Goal: Task Accomplishment & Management: Use online tool/utility

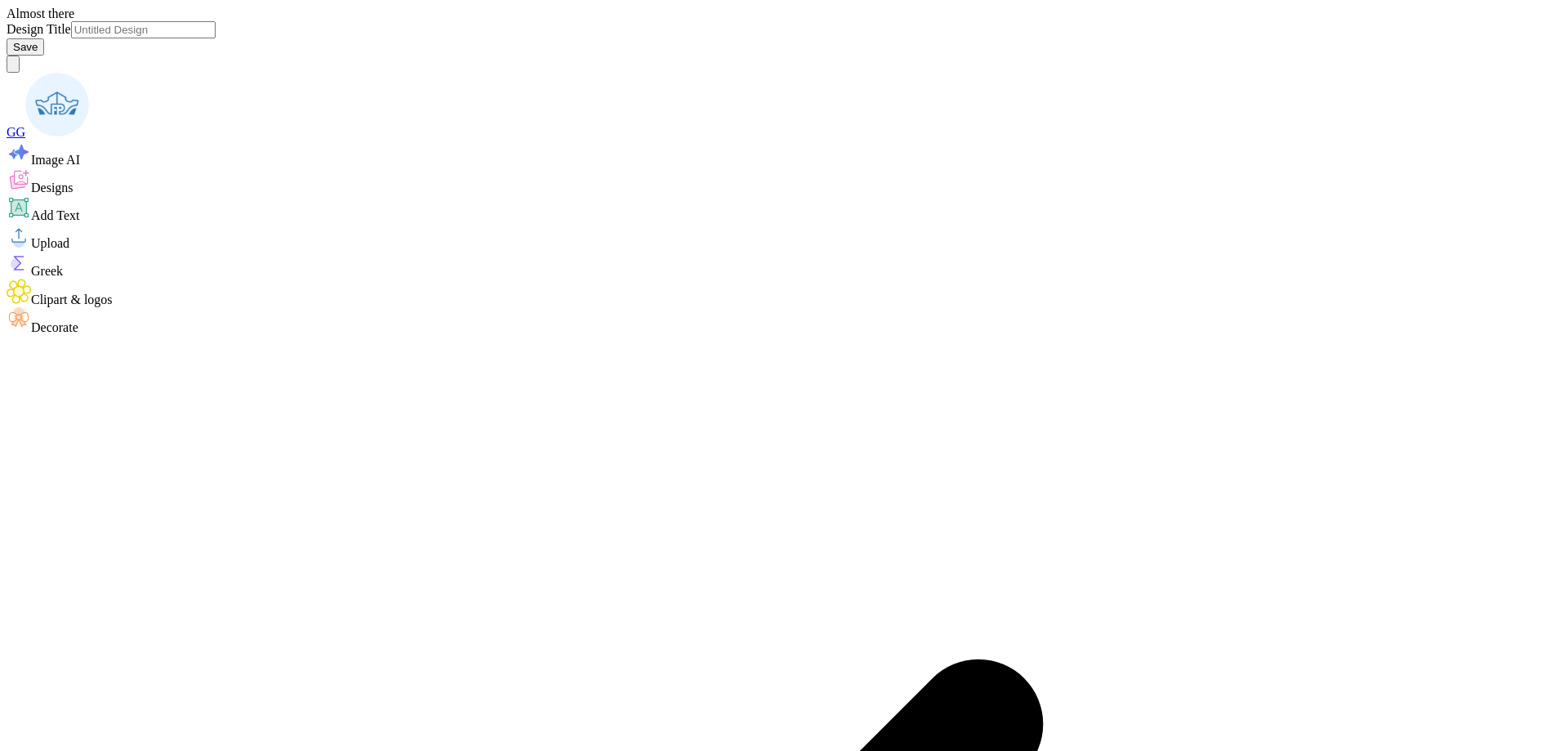
type input "FPS237777"
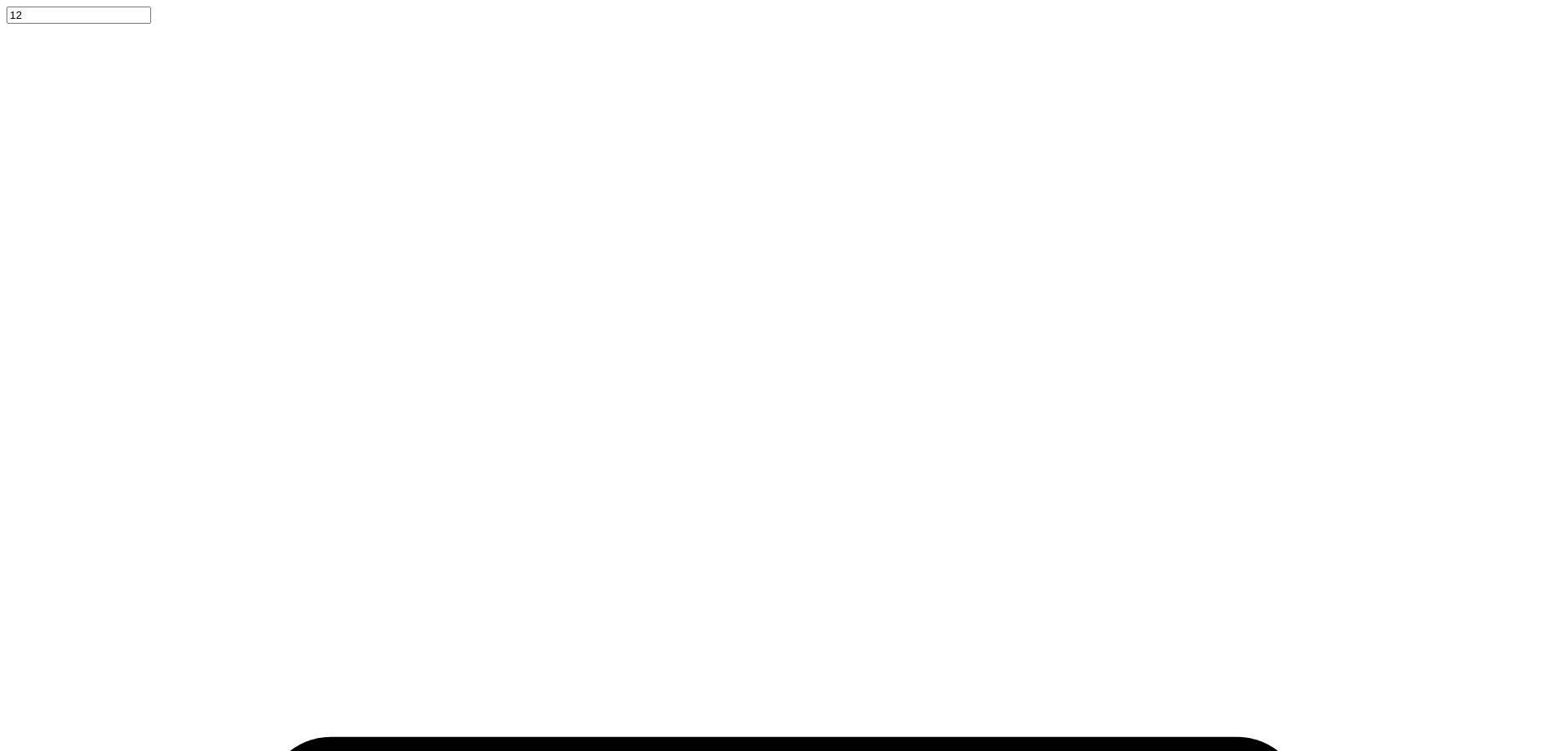
scroll to position [14, 3]
type textarea "x"
type input "2.38"
type textarea "x"
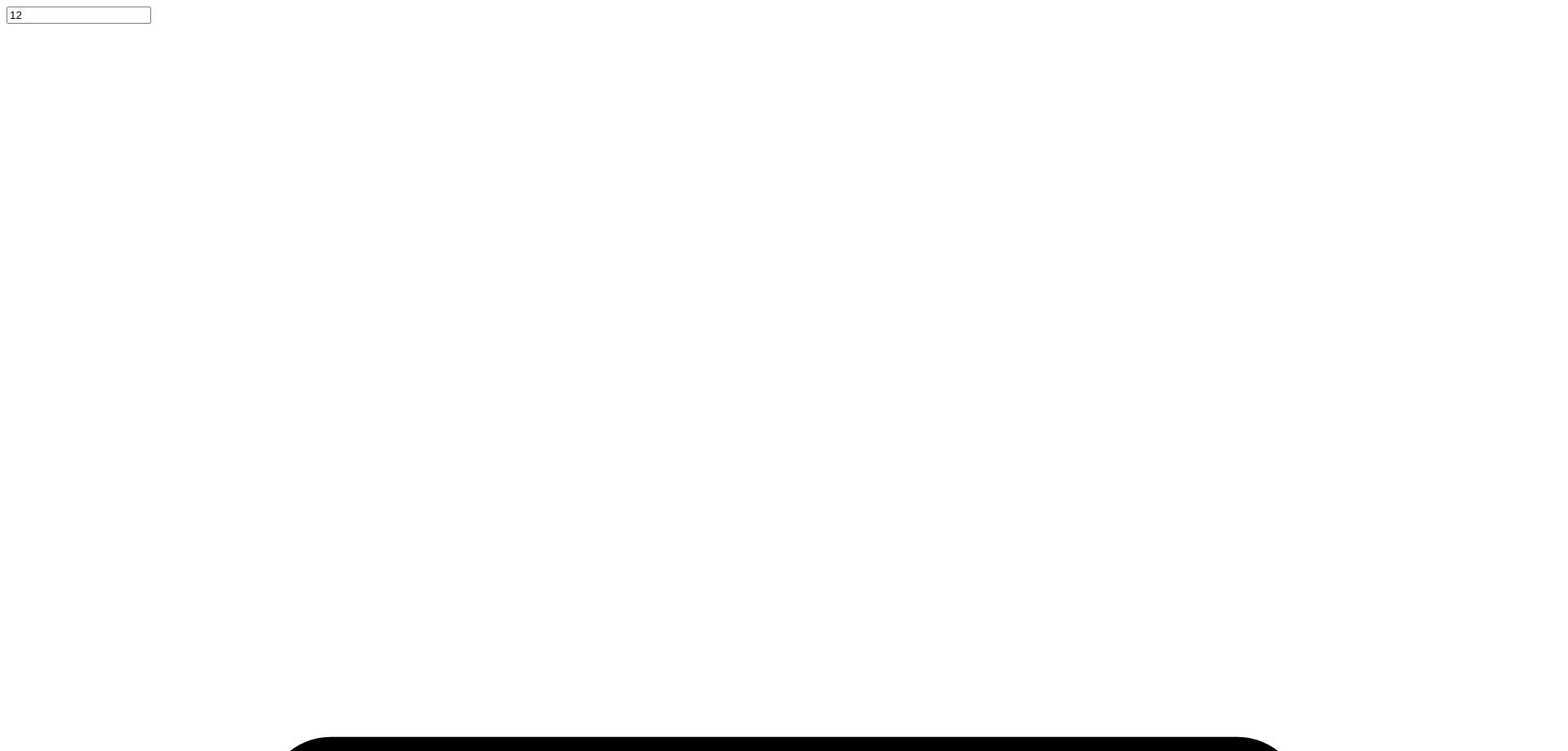
type textarea "P"
type textarea "x"
type textarea "PH"
type textarea "x"
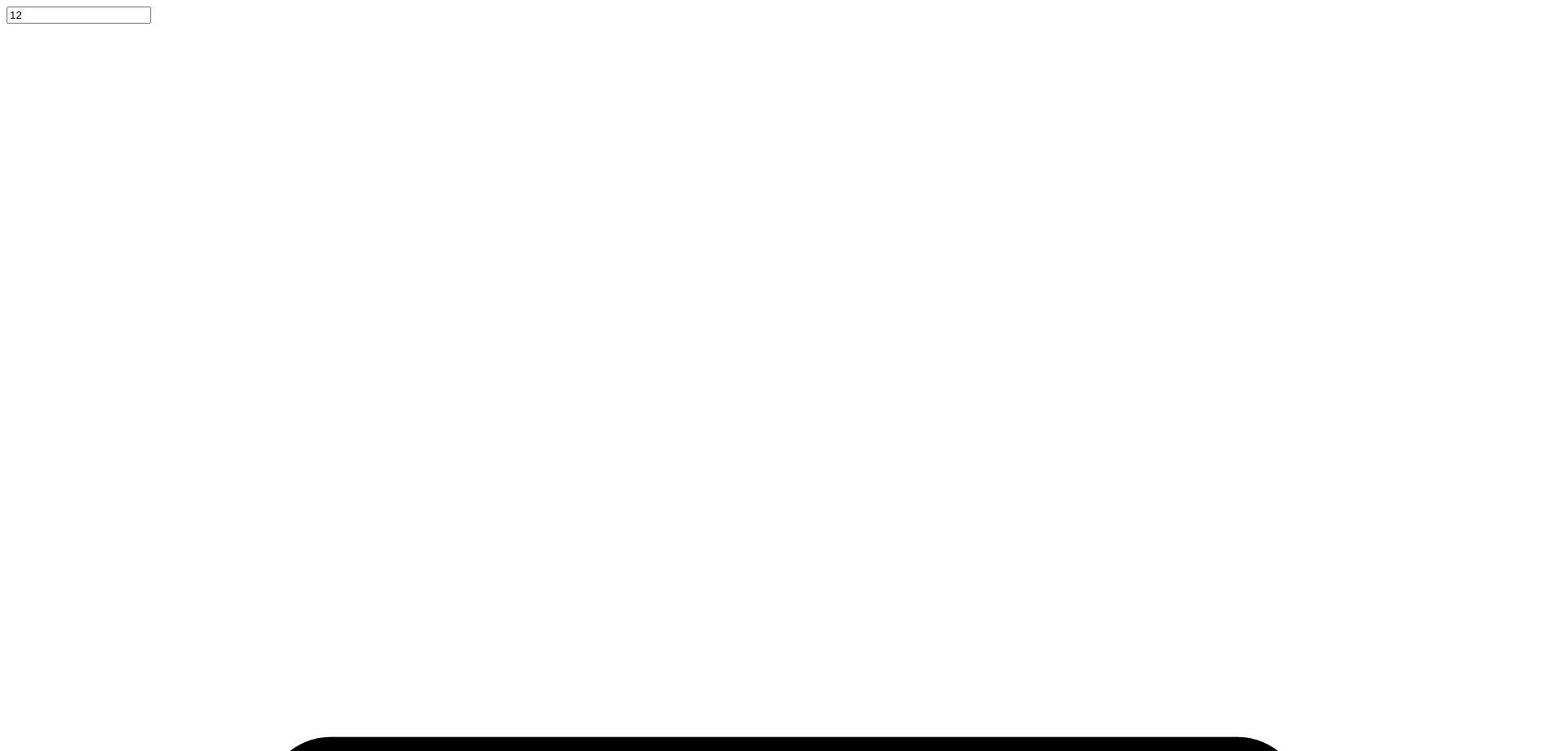
type textarea "PHI"
type textarea "x"
type textarea "PHI"
type textarea "x"
type textarea "PHI M"
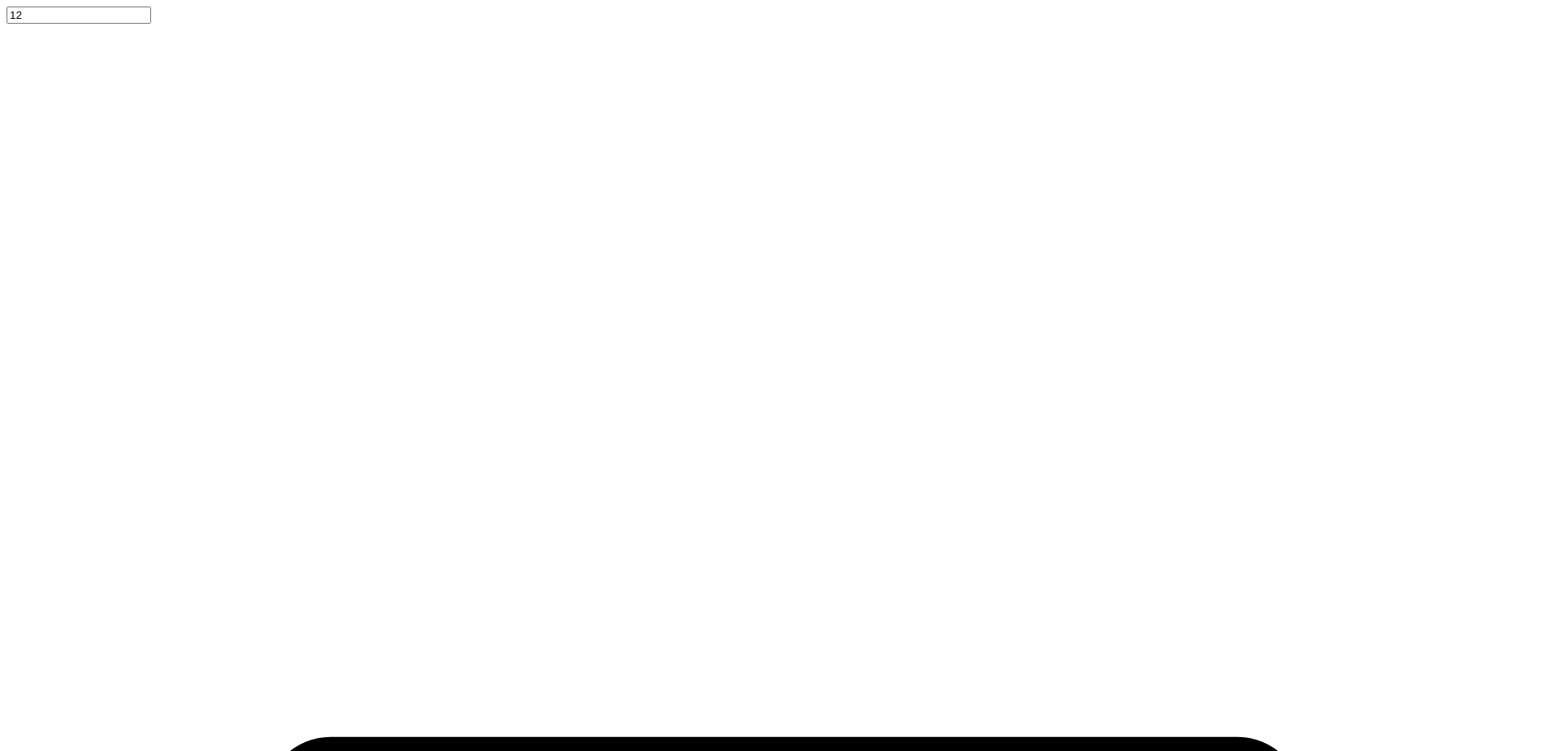
type textarea "x"
type textarea "PHI MY"
type textarea "x"
type textarea "PHI M"
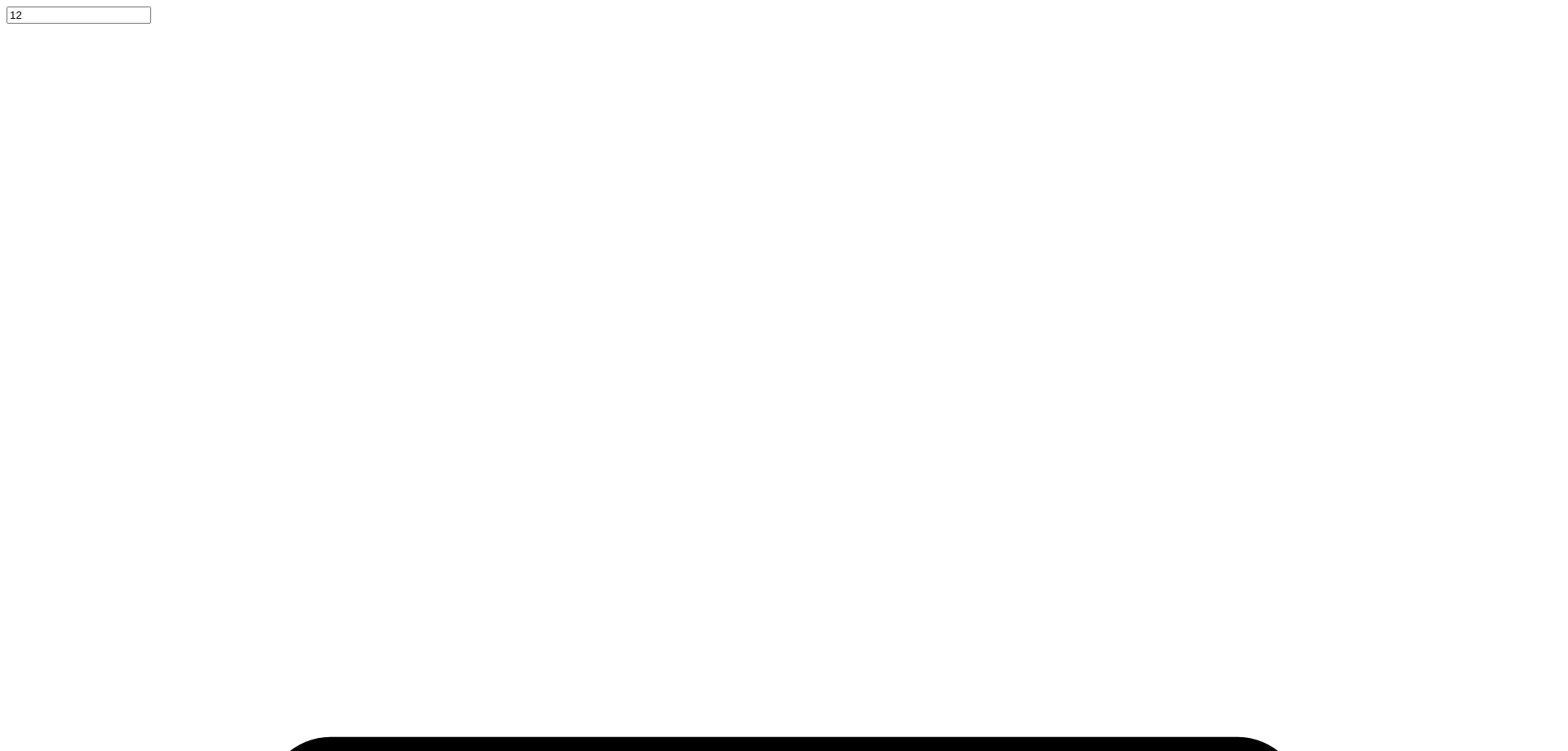
type textarea "x"
type textarea "PHI MU"
type textarea "x"
type textarea "PHI MDU"
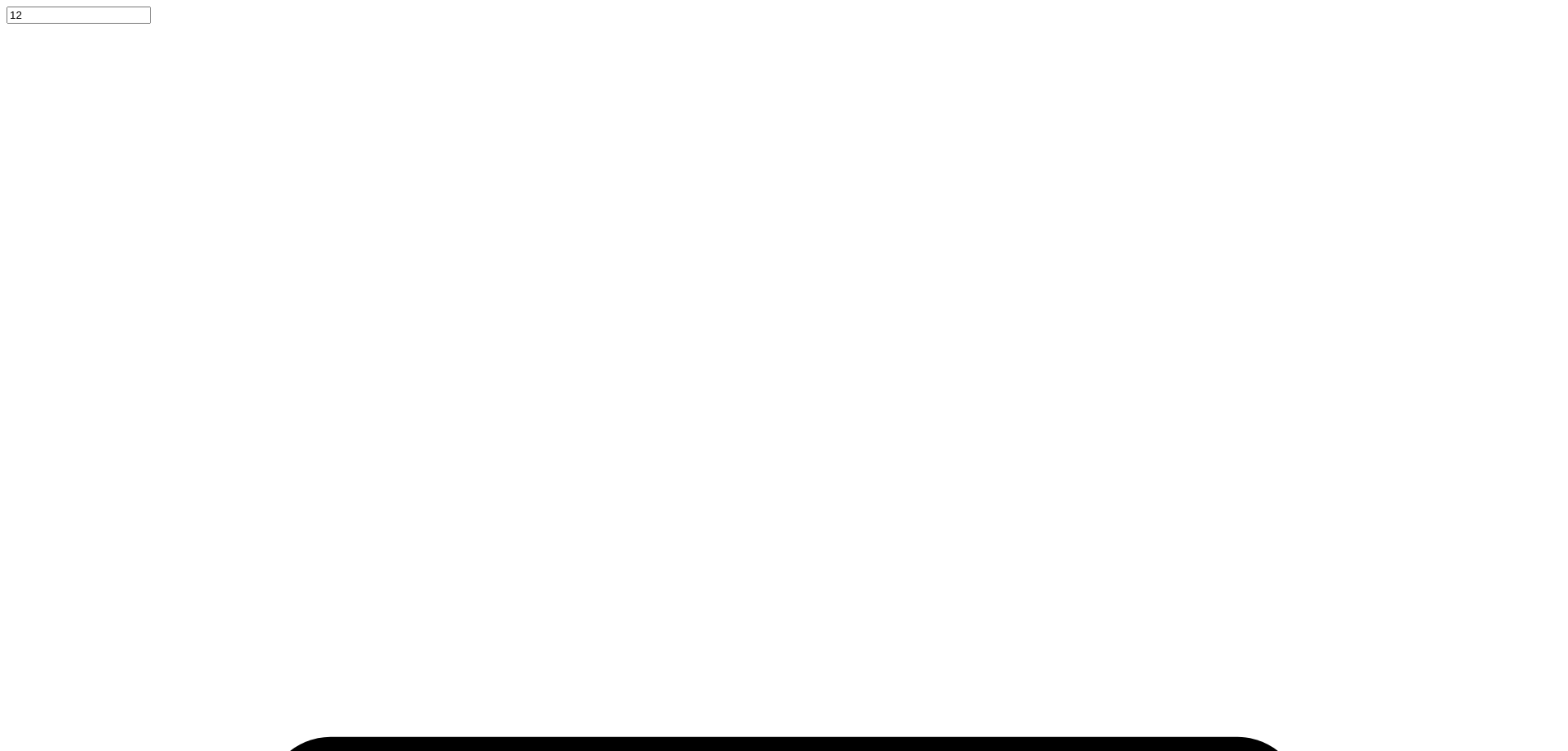
type textarea "x"
type textarea "PHI MDdU"
type textarea "x"
type textarea "PHI MDU"
type textarea "x"
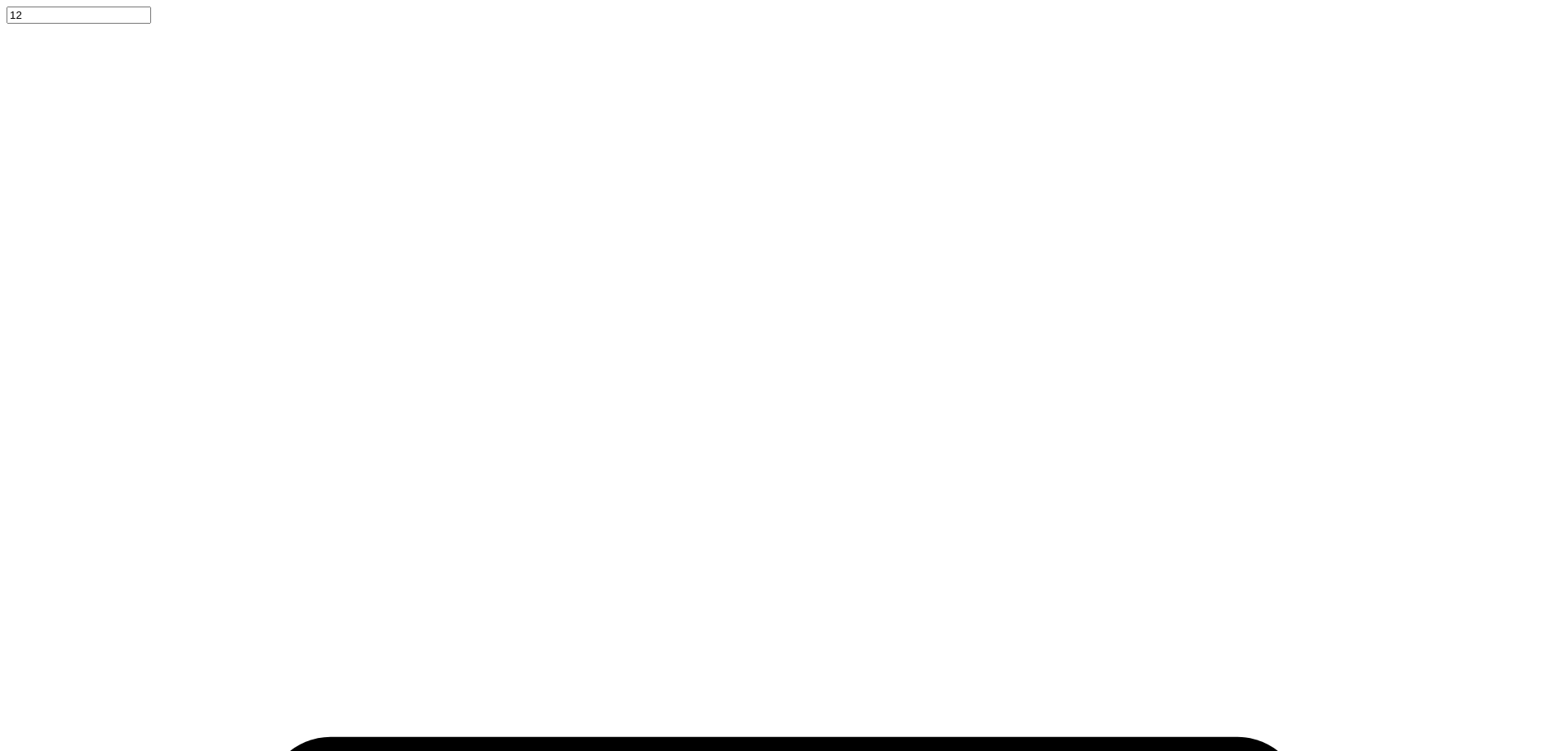
type textarea "PHI MU"
type textarea "x"
type input "9.26"
type input "1.85"
type input "3.39"
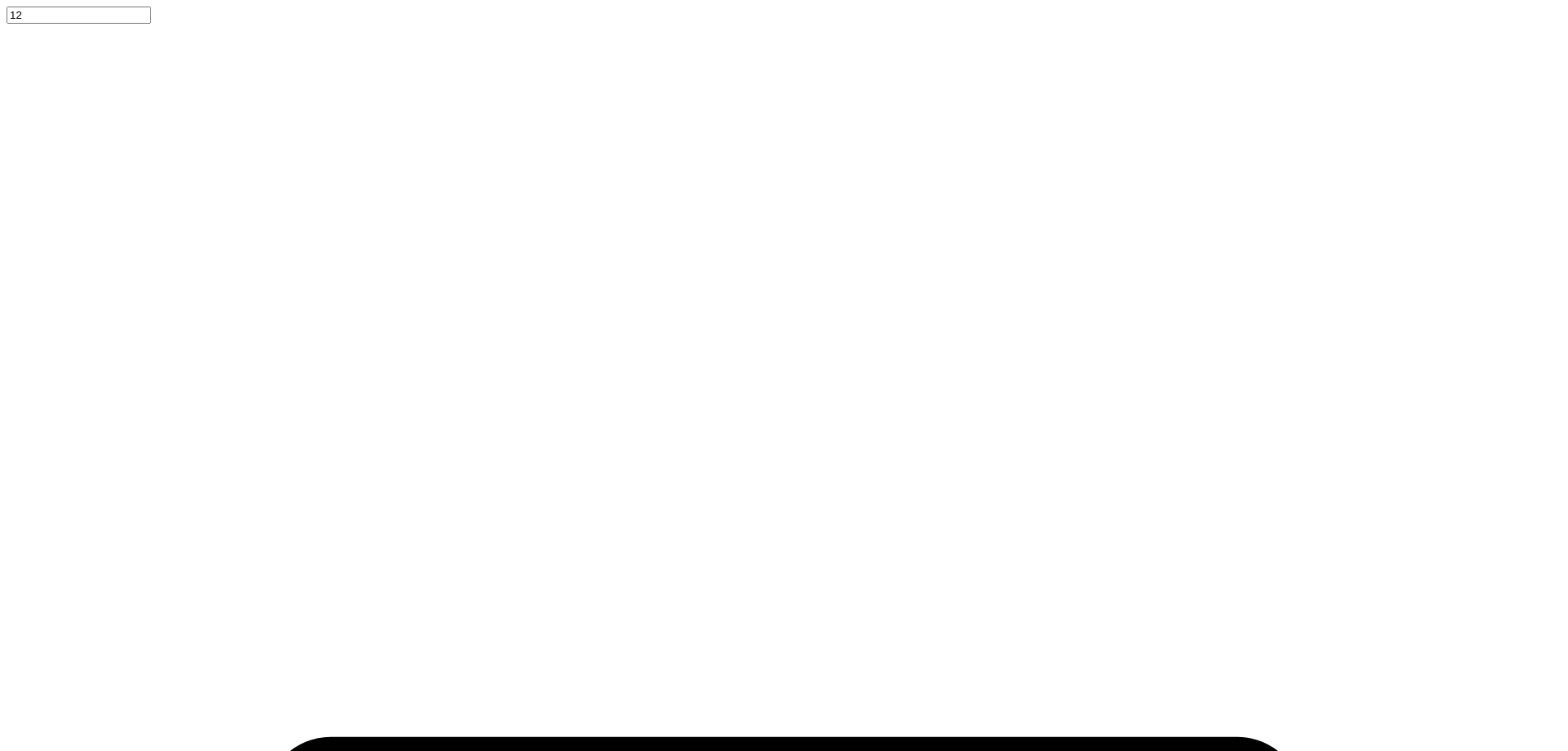
type textarea "x"
type input "7.21"
type input "1.44"
type input "3.80"
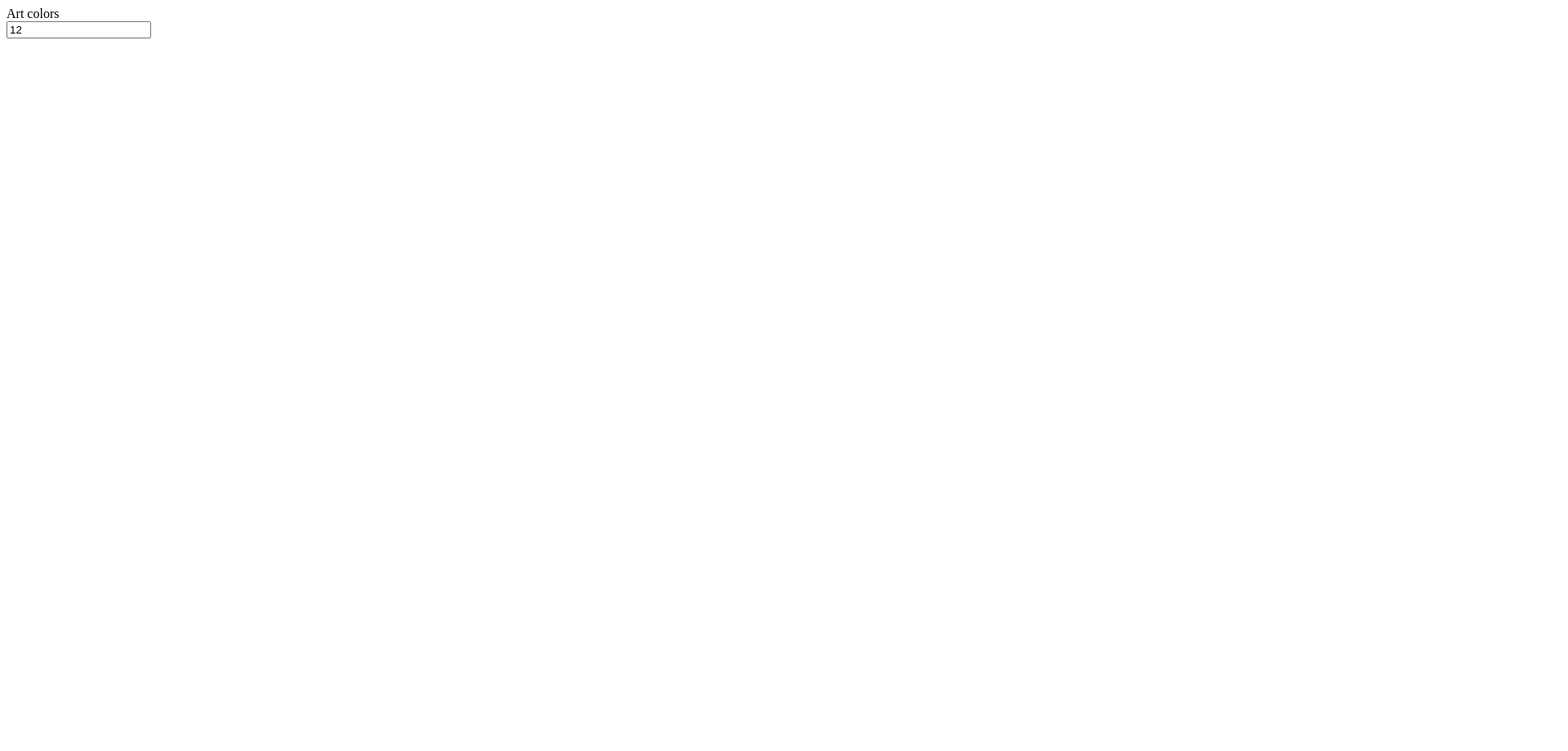
type input "1"
type textarea "x"
type input "10.50"
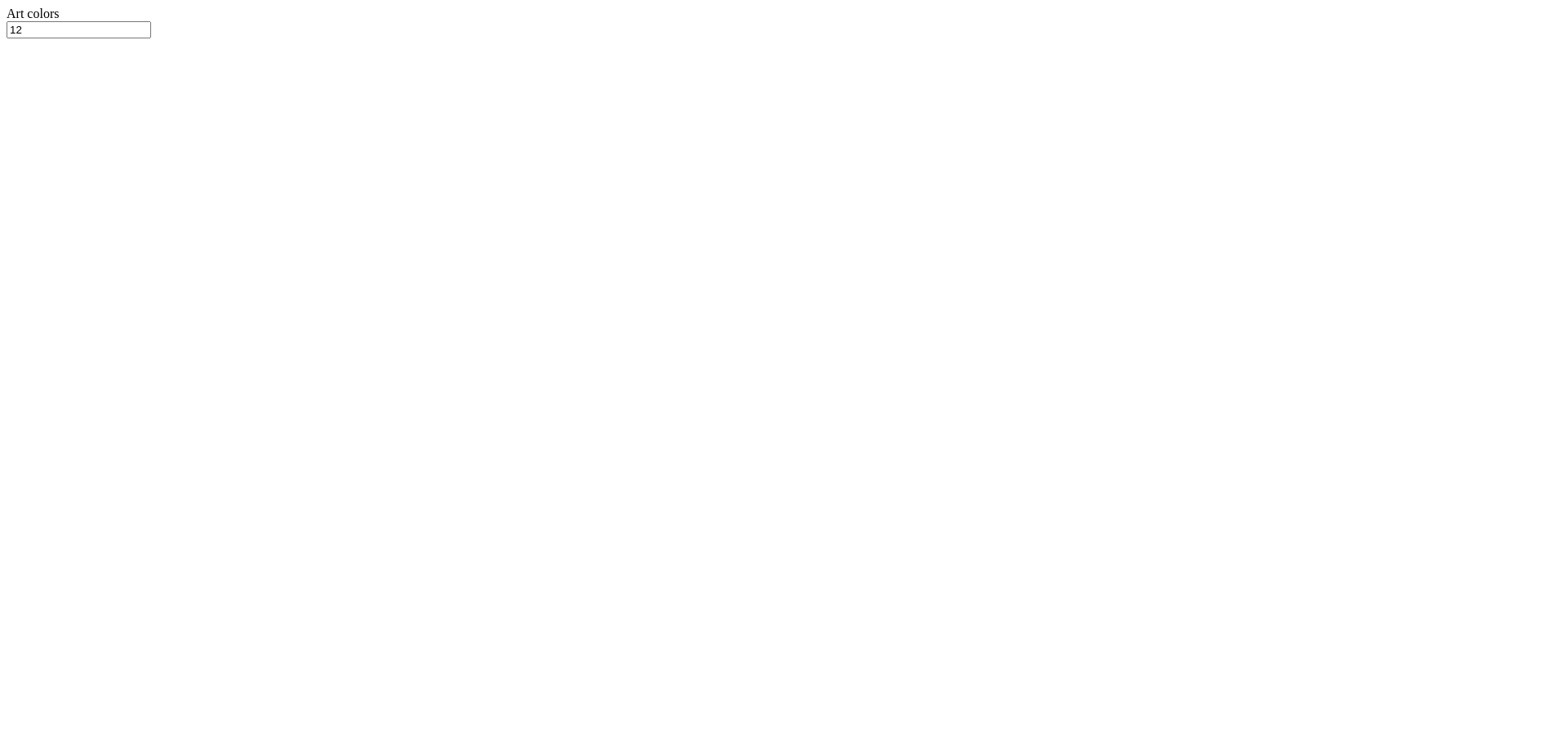
type textarea "x"
type input "7.43"
type input "3.65"
type textarea "x"
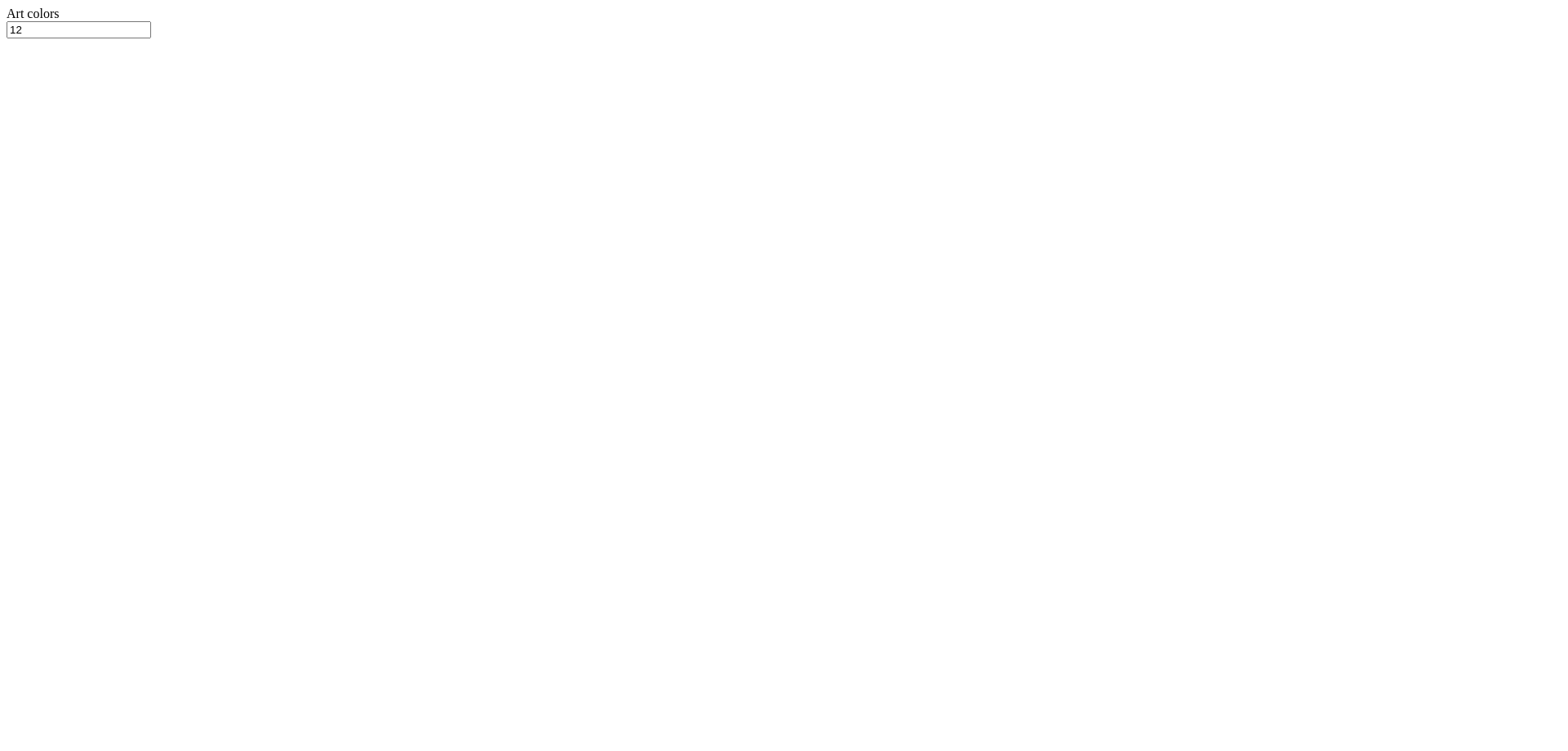
type input "3"
type textarea "x"
type input "3.00"
type textarea "x"
type input "1.93"
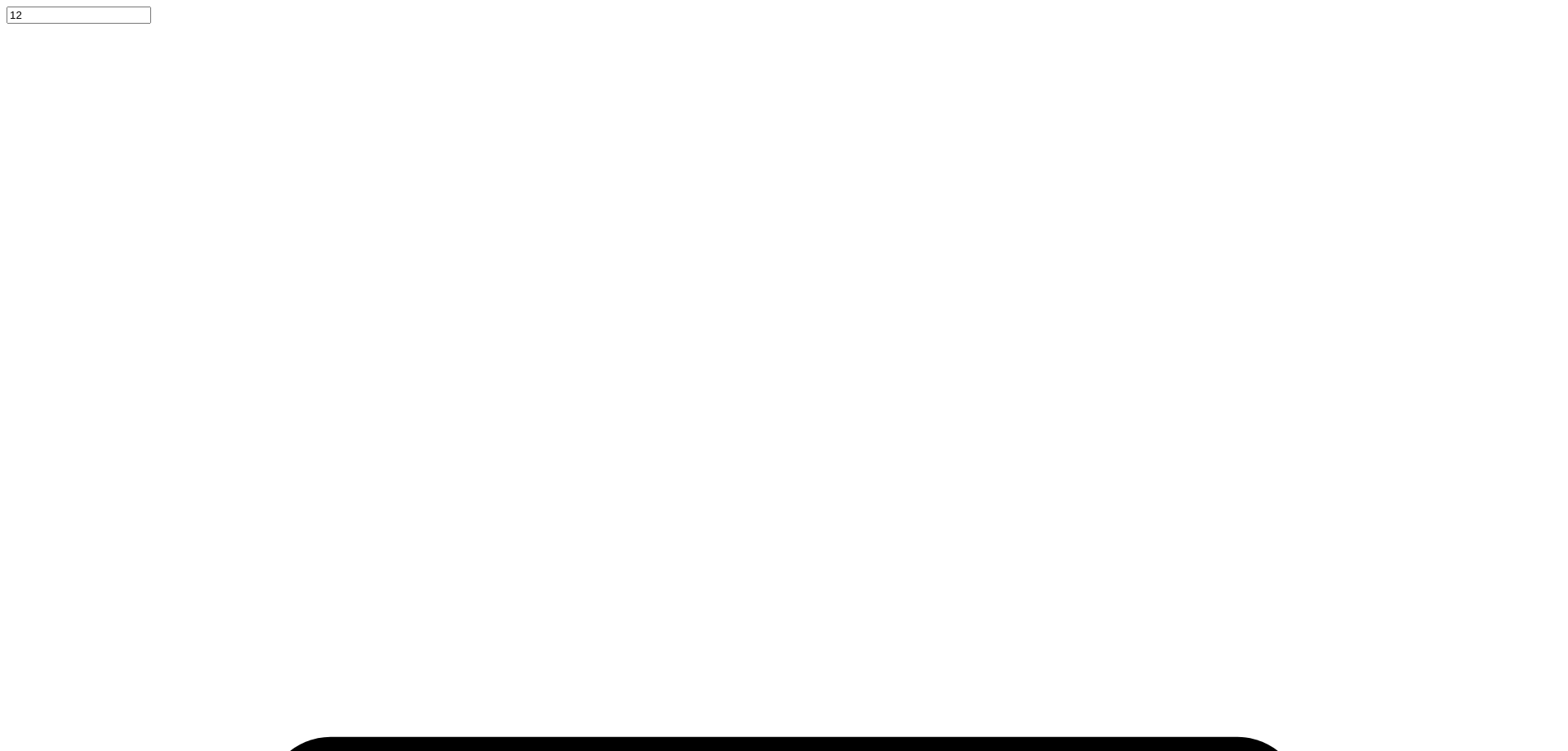
type textarea "x"
type input "7.37"
type input "1.47"
type input "3.01"
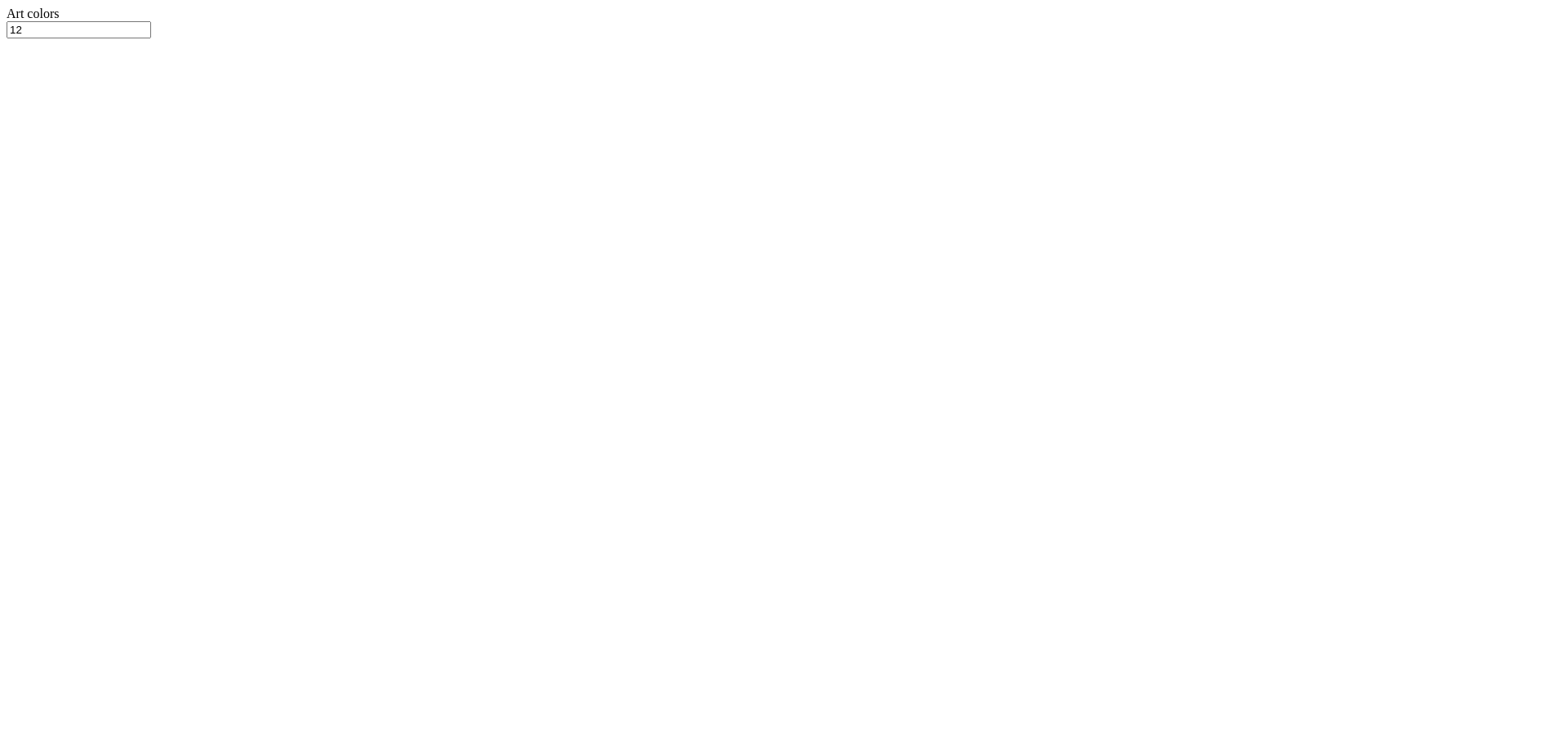
type input "1"
type textarea "x"
type input "10.5"
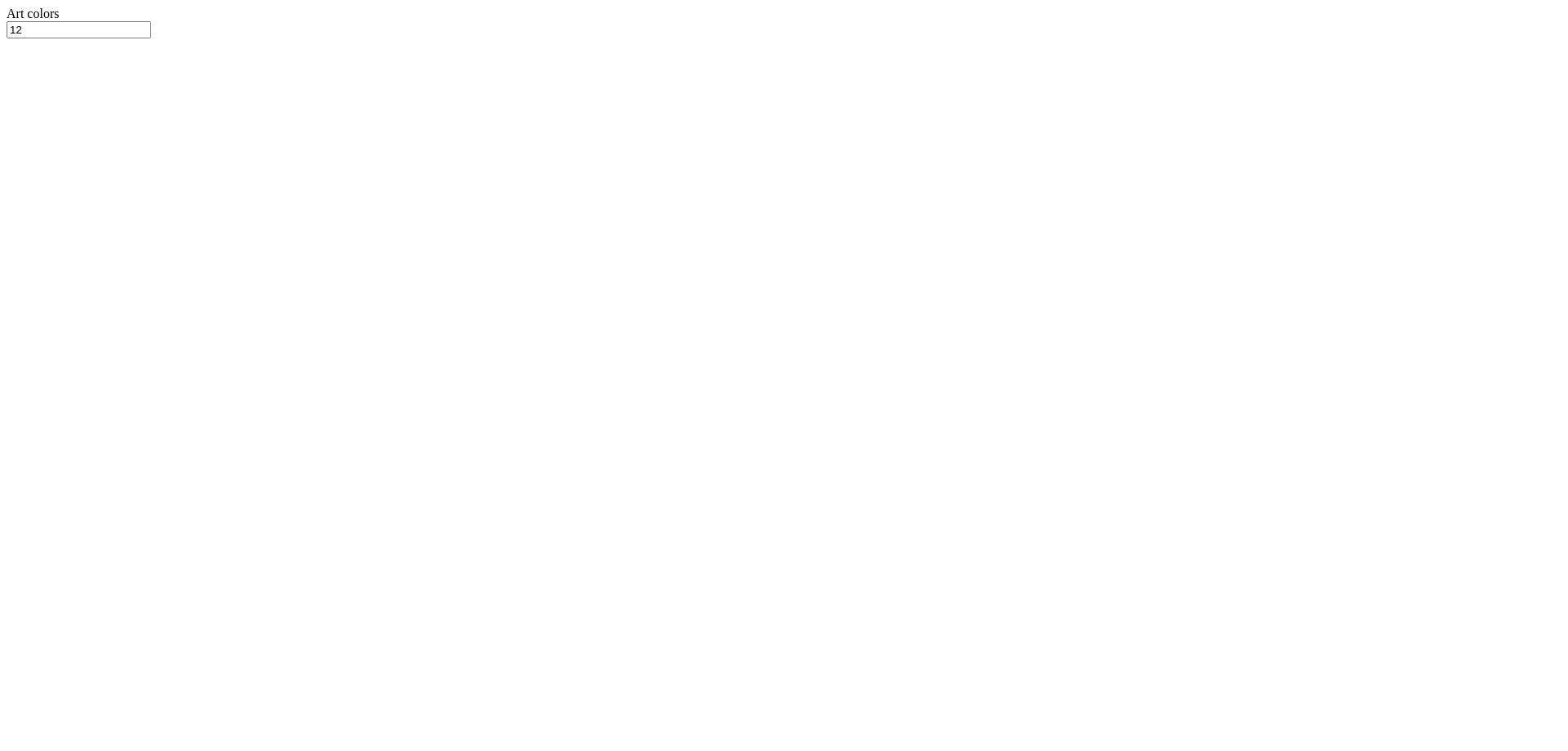
type textarea "x"
type input "7.40"
type input "10.50"
type textarea "x"
type input "3"
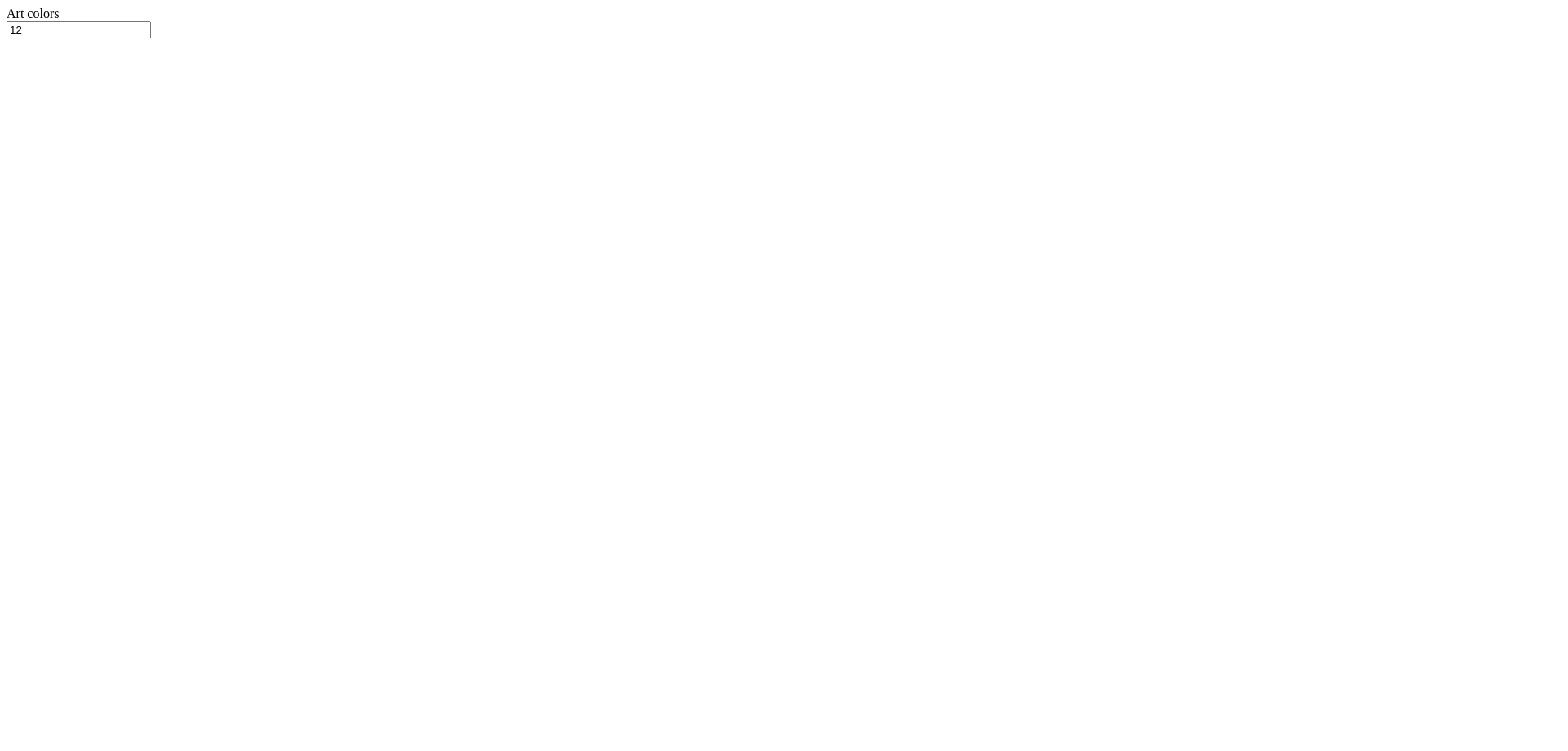
type textarea "x"
type input "3.00"
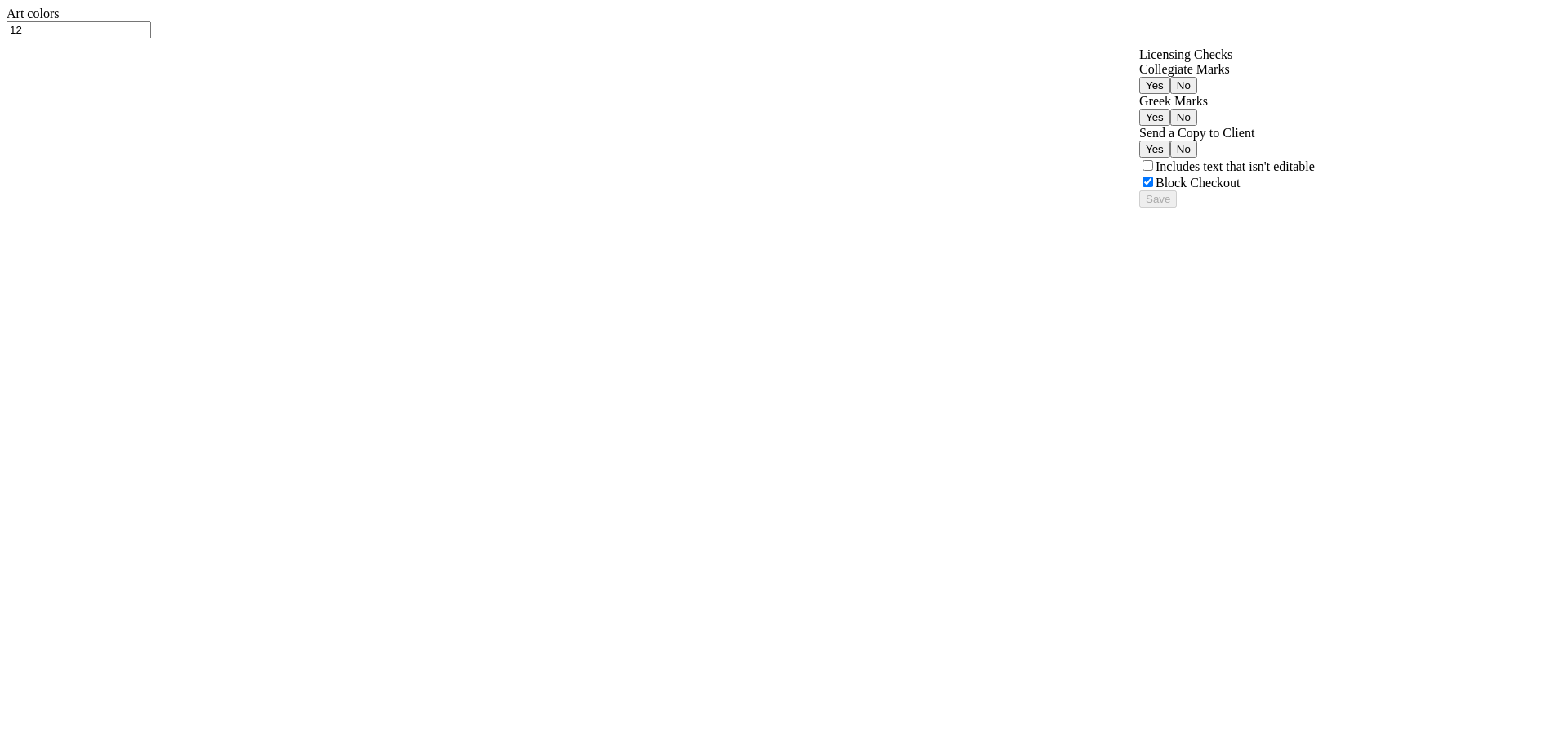
click at [1198, 94] on button "No" at bounding box center [1183, 85] width 27 height 17
click at [1198, 125] on button "No" at bounding box center [1183, 117] width 27 height 17
click at [1170, 125] on button "Yes" at bounding box center [1155, 117] width 31 height 17
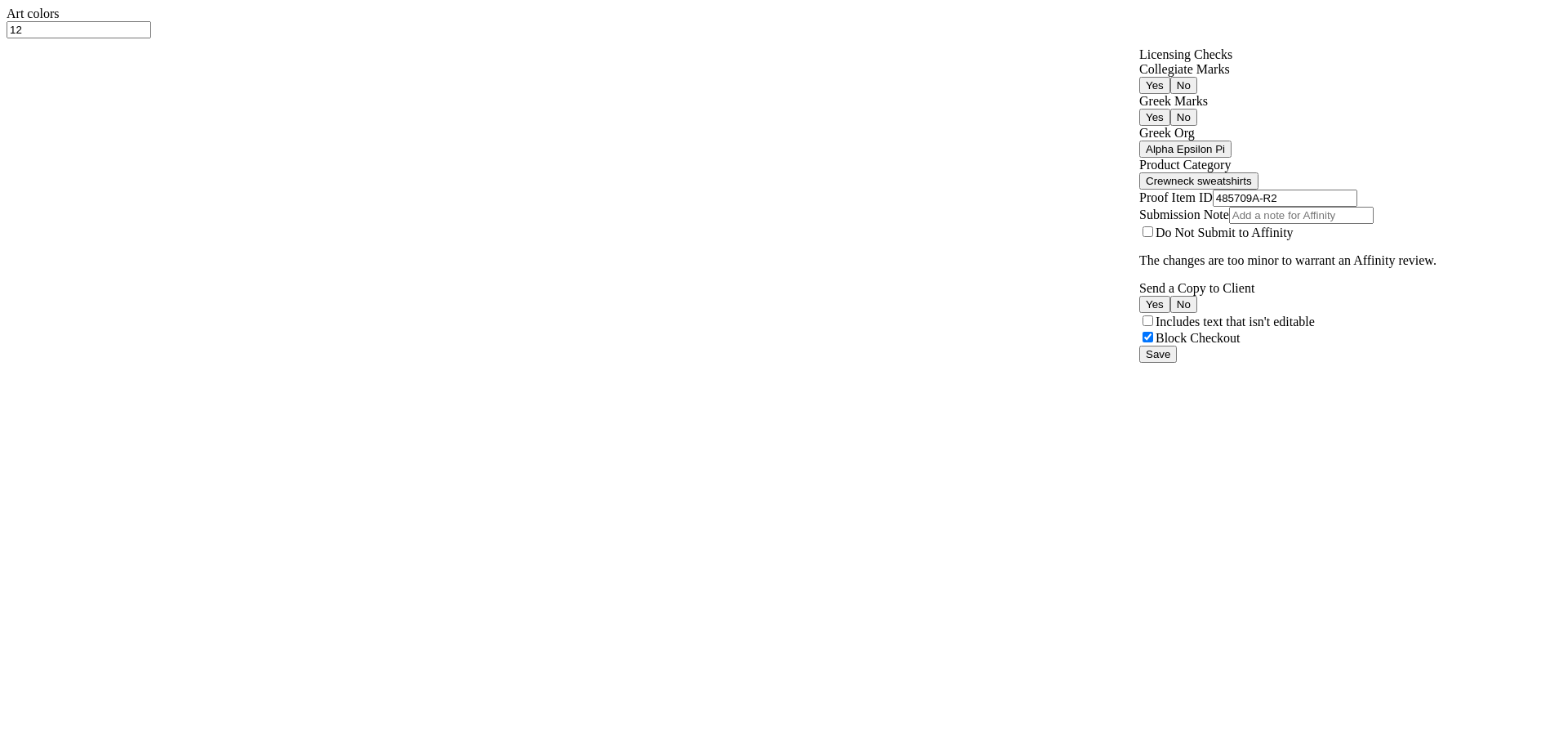
click at [1232, 157] on button "Alpha Epsilon Pi" at bounding box center [1185, 150] width 92 height 17
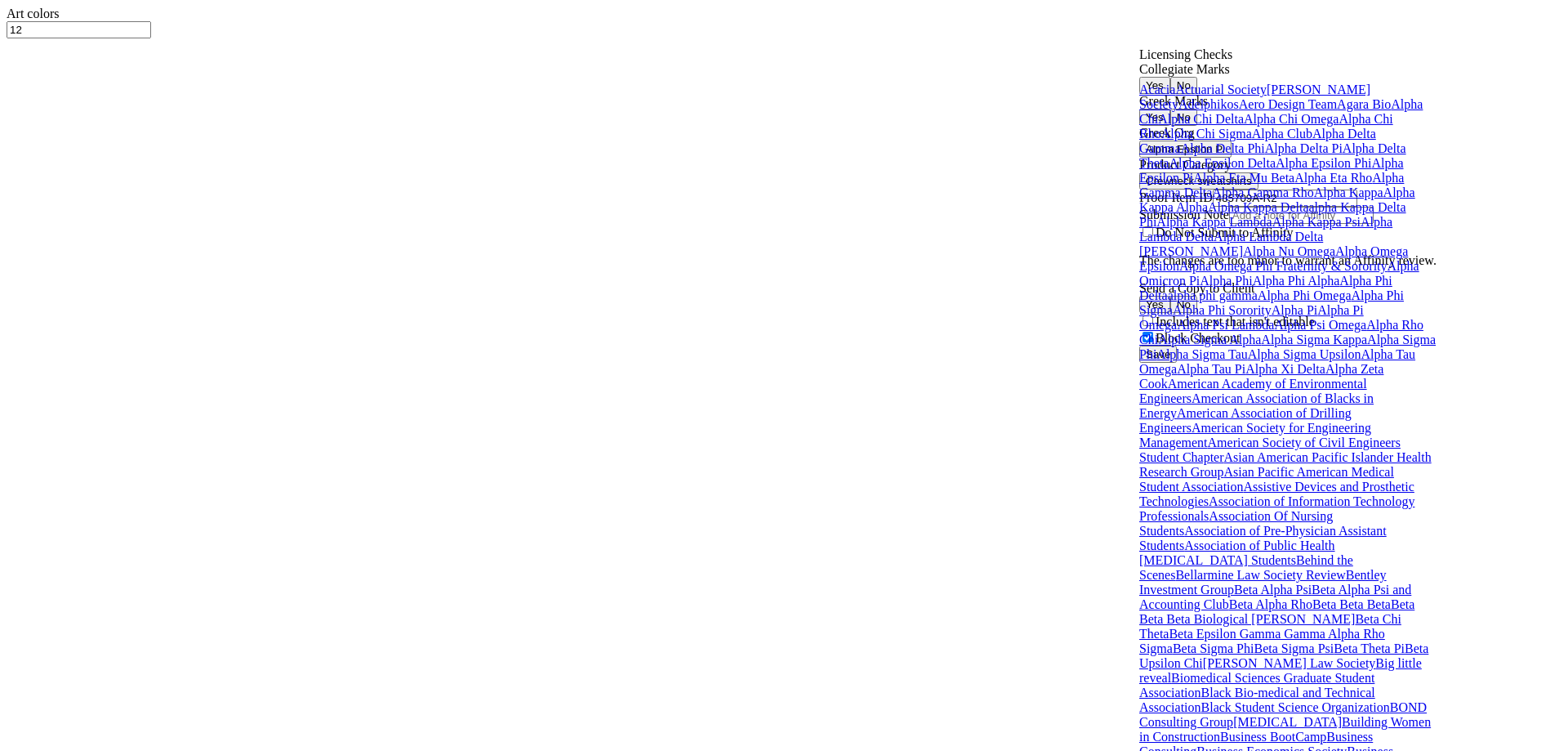
scroll to position [8781, 0]
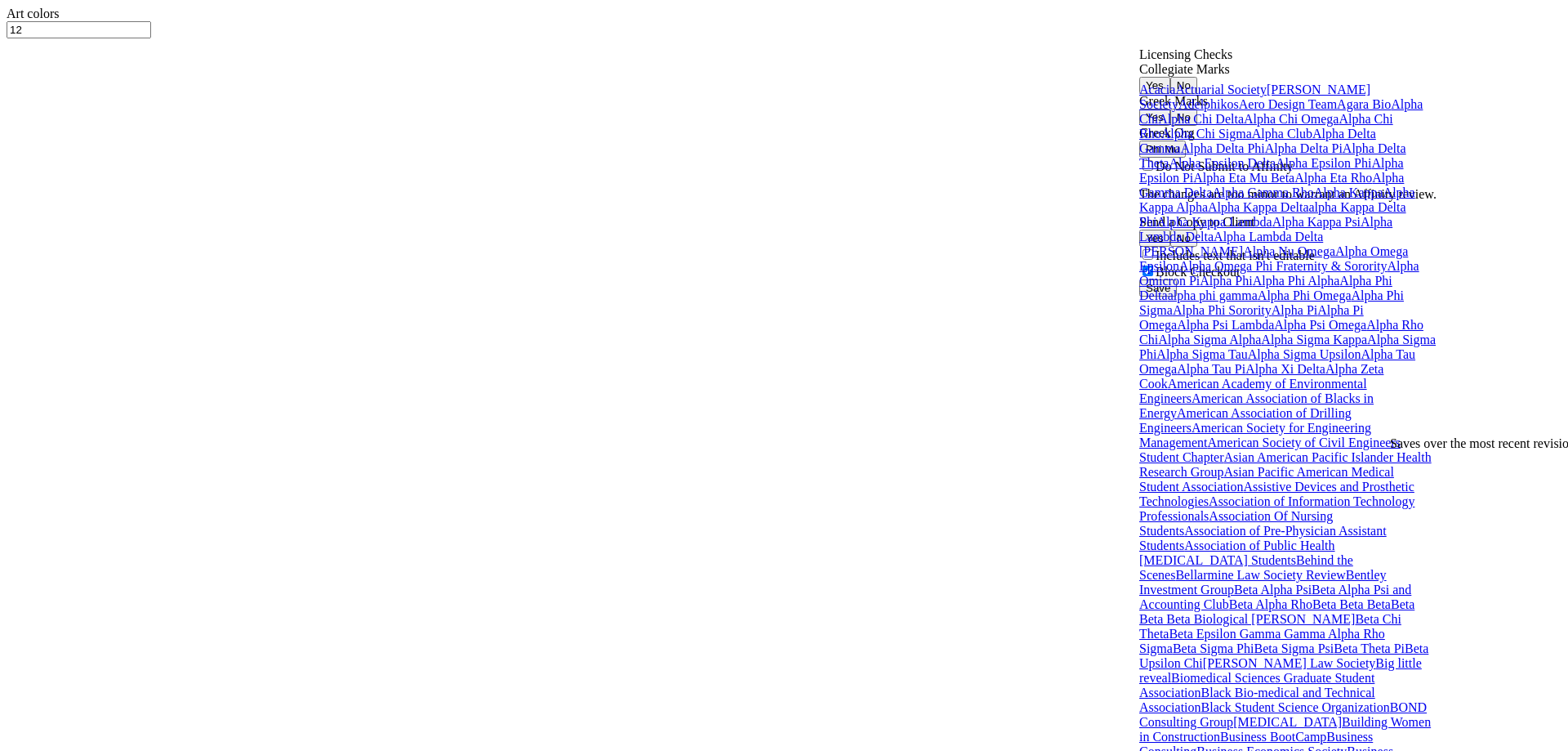
click at [1177, 296] on button "Save" at bounding box center [1158, 288] width 38 height 17
type textarea "x"
